Goal: Task Accomplishment & Management: Complete application form

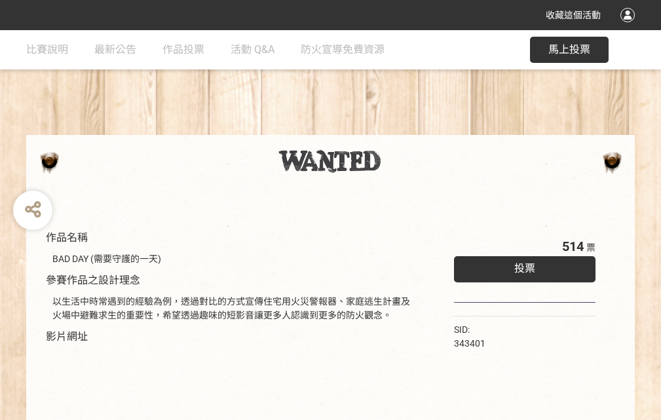
click at [629, 27] on div "收藏這個活動" at bounding box center [330, 15] width 661 height 30
click at [409, 129] on div "作品名稱 BAD DAY (需要守護的一天) 參賽作品之設計理念 以生活中時常遇到的經驗為例，透過對比的方式宣傳住宅用火災警報器、家庭逃生計畫及火場中避難求生…" at bounding box center [330, 305] width 661 height 551
click at [521, 265] on span "投票" at bounding box center [524, 268] width 21 height 12
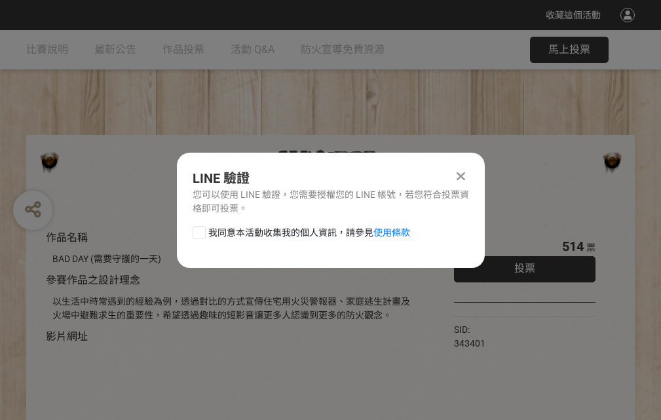
click at [198, 230] on div at bounding box center [198, 232] width 13 height 13
checkbox input "true"
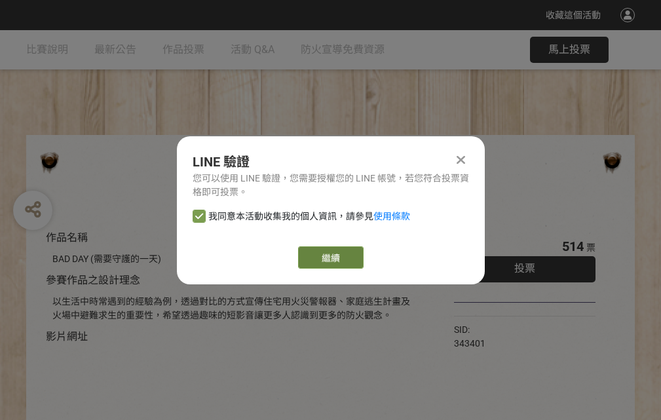
click at [329, 257] on link "繼續" at bounding box center [330, 257] width 65 height 22
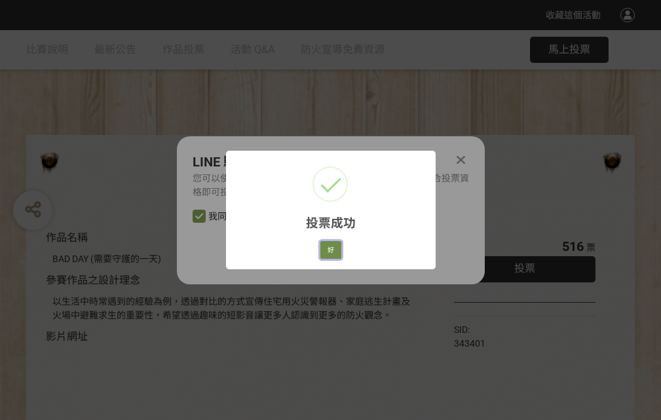
click at [327, 247] on button "好" at bounding box center [330, 250] width 21 height 18
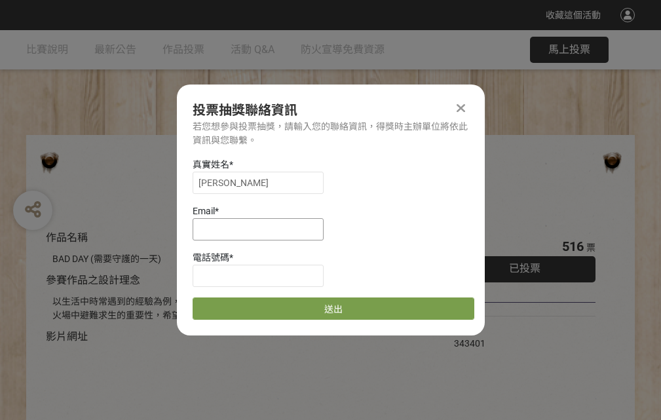
click at [262, 228] on input at bounding box center [257, 229] width 131 height 22
type input "[EMAIL_ADDRESS][DOMAIN_NAME]"
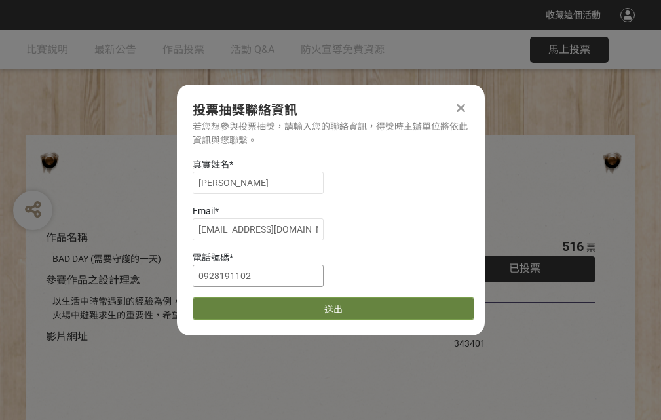
type input "0928191102"
click at [230, 304] on button "送出" at bounding box center [332, 308] width 281 height 22
